Goal: Navigation & Orientation: Understand site structure

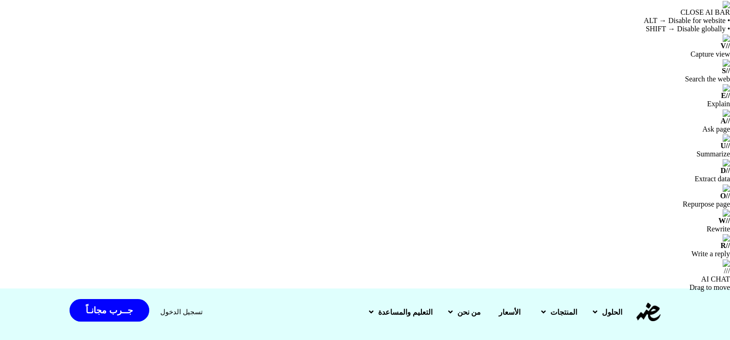
click at [646, 303] on img at bounding box center [648, 312] width 24 height 18
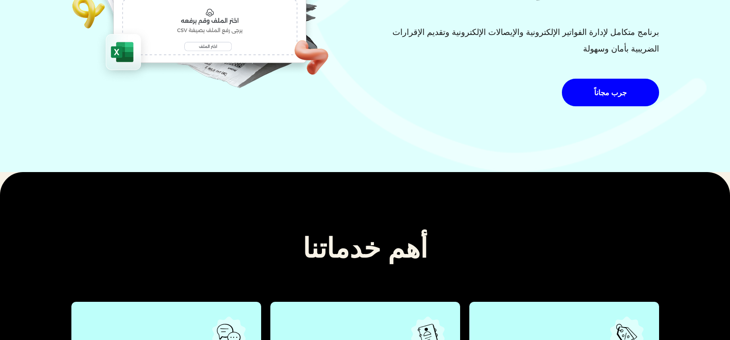
scroll to position [494, 0]
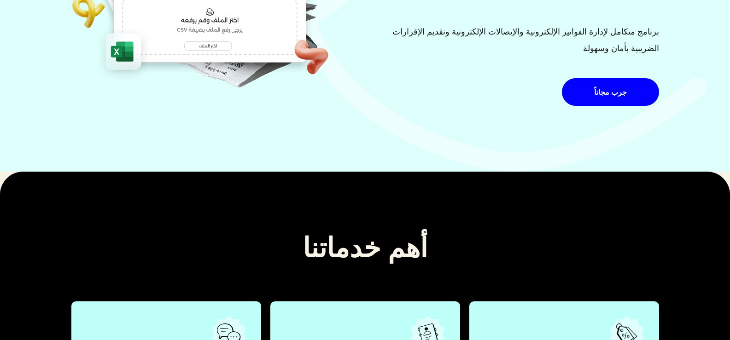
drag, startPoint x: 668, startPoint y: 233, endPoint x: 552, endPoint y: 233, distance: 116.5
copy div "إقرار كسب العمل. جهز ملف الأجور، والمرتبات أوتوماتيكيا."
drag, startPoint x: 463, startPoint y: 82, endPoint x: 382, endPoint y: 81, distance: 81.5
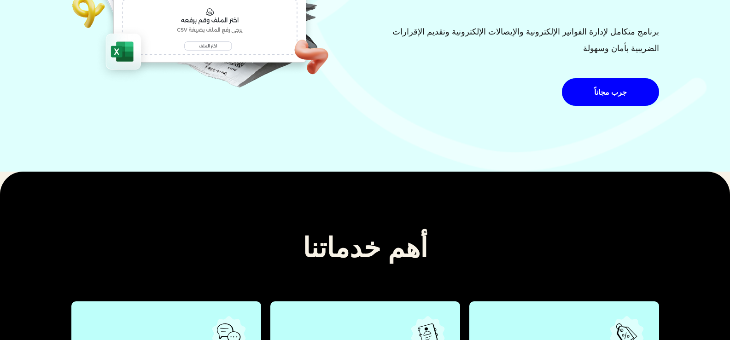
copy div "برنامج الفواتير الإلكترونية. إنشاء وإرسال الفواتير الإلكترونية بسهولة"
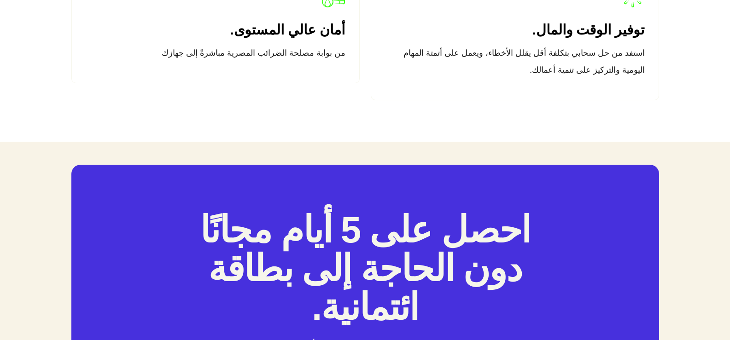
scroll to position [1836, 0]
